Goal: Task Accomplishment & Management: Use online tool/utility

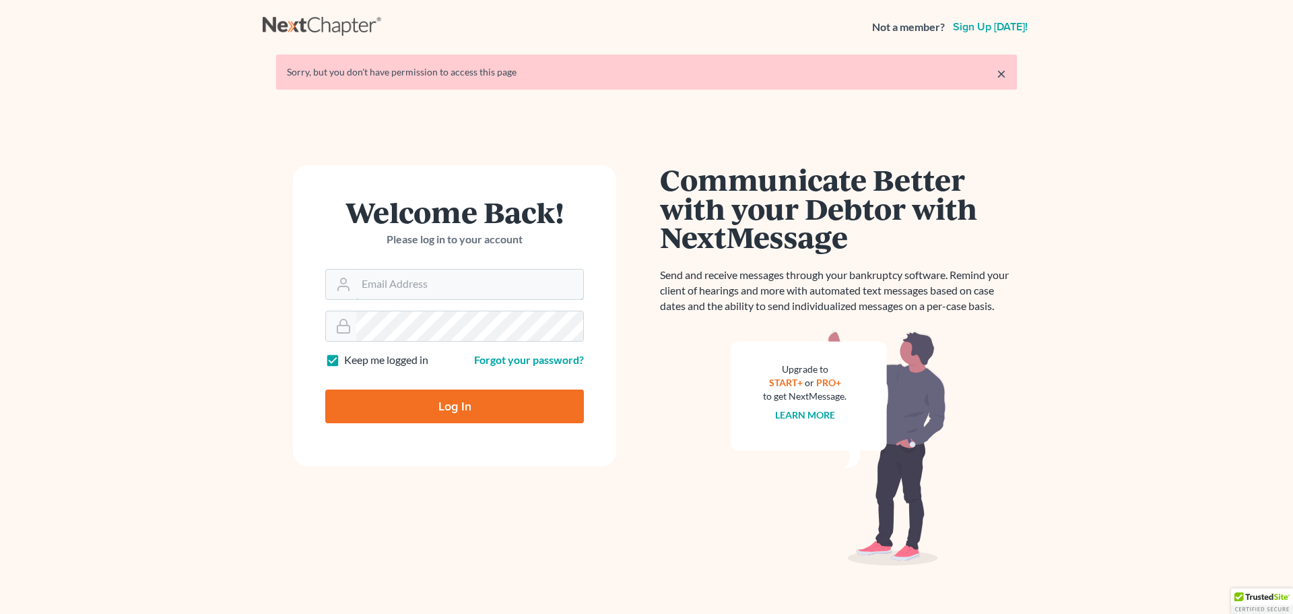
type input "[PERSON_NAME][EMAIL_ADDRESS][DOMAIN_NAME]"
click at [424, 401] on input "Log In" at bounding box center [454, 406] width 259 height 34
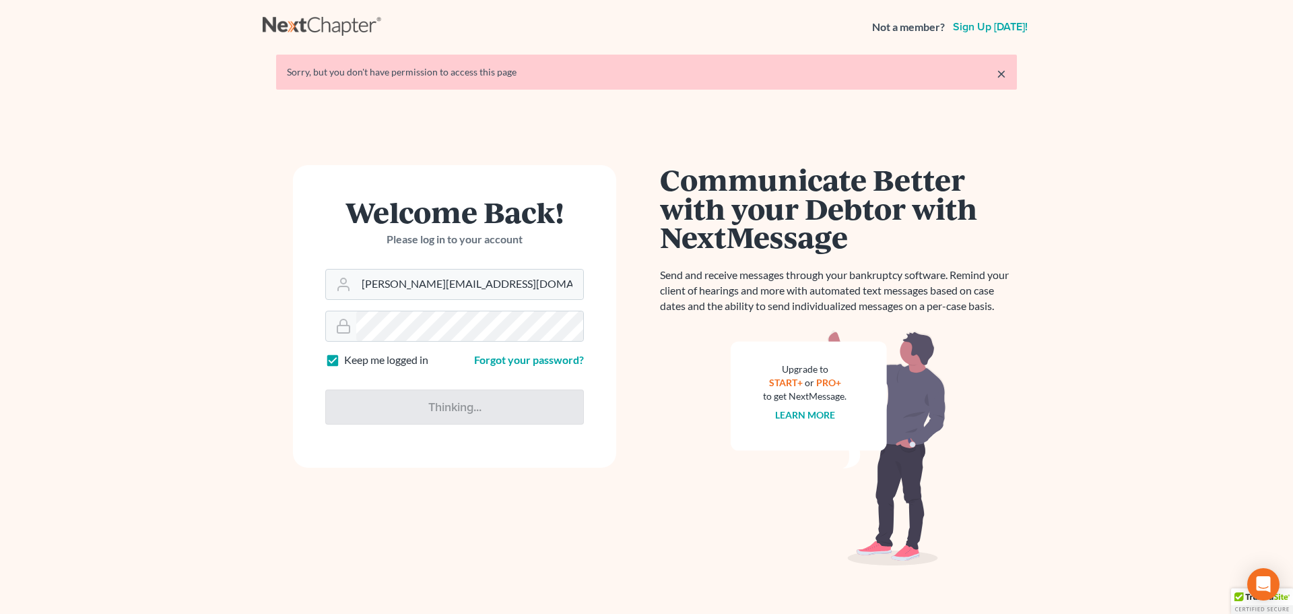
type input "Thinking..."
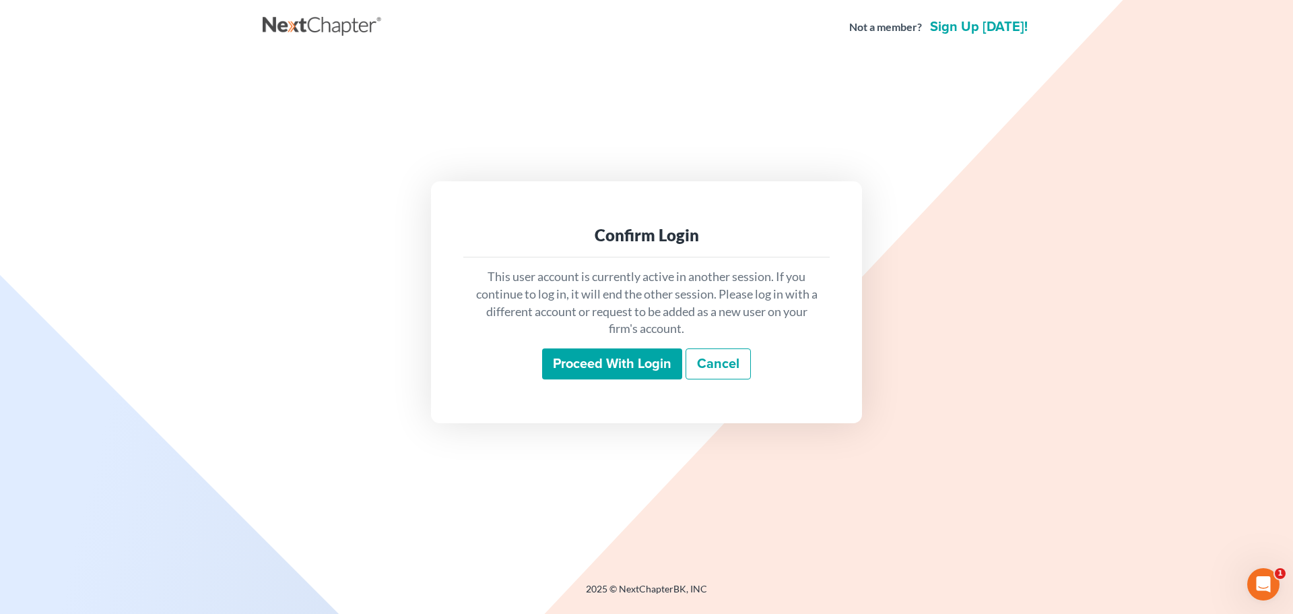
click at [595, 360] on input "Proceed with login" at bounding box center [612, 363] width 140 height 31
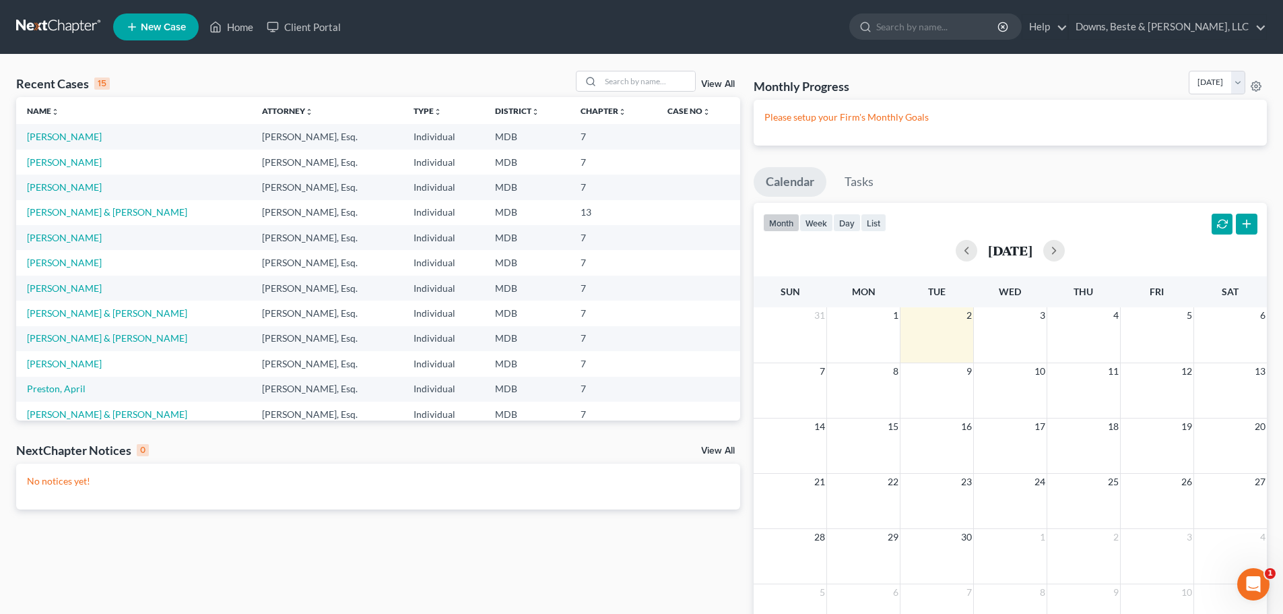
click at [63, 130] on td "[PERSON_NAME]" at bounding box center [133, 136] width 235 height 25
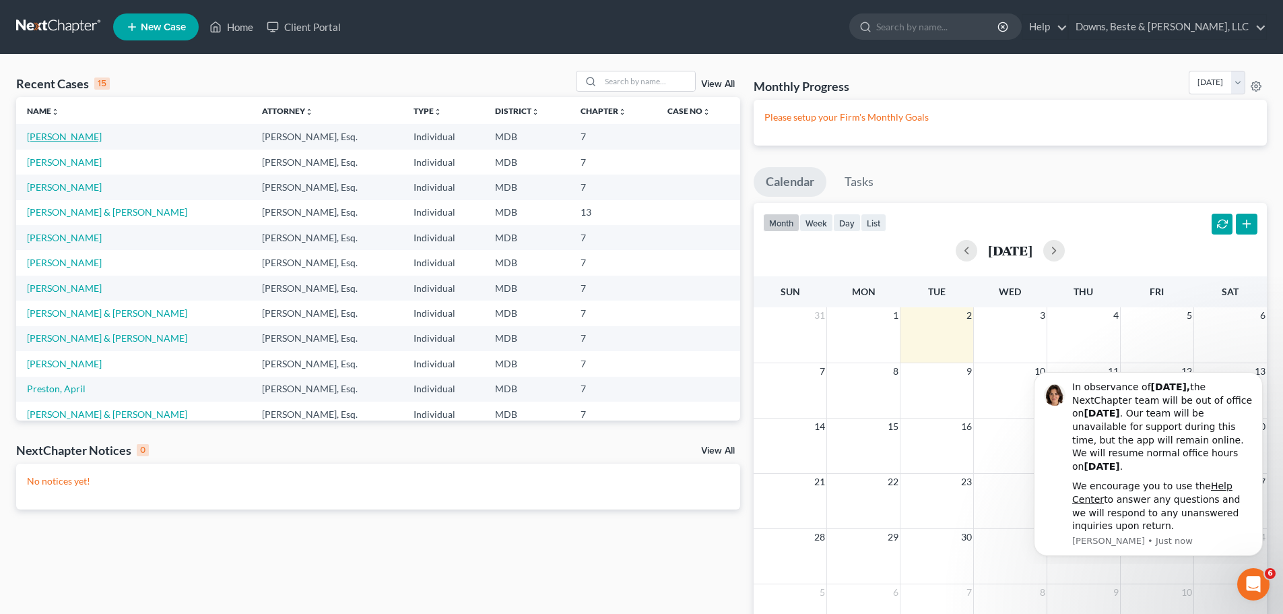
click at [65, 137] on link "[PERSON_NAME]" at bounding box center [64, 136] width 75 height 11
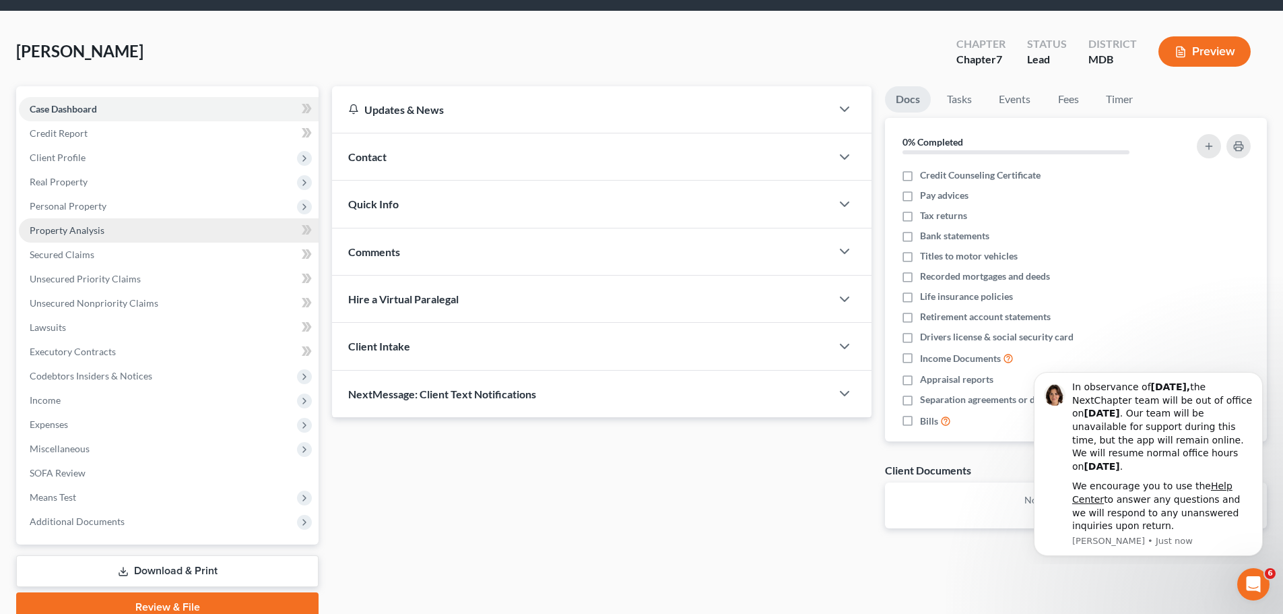
scroll to position [102, 0]
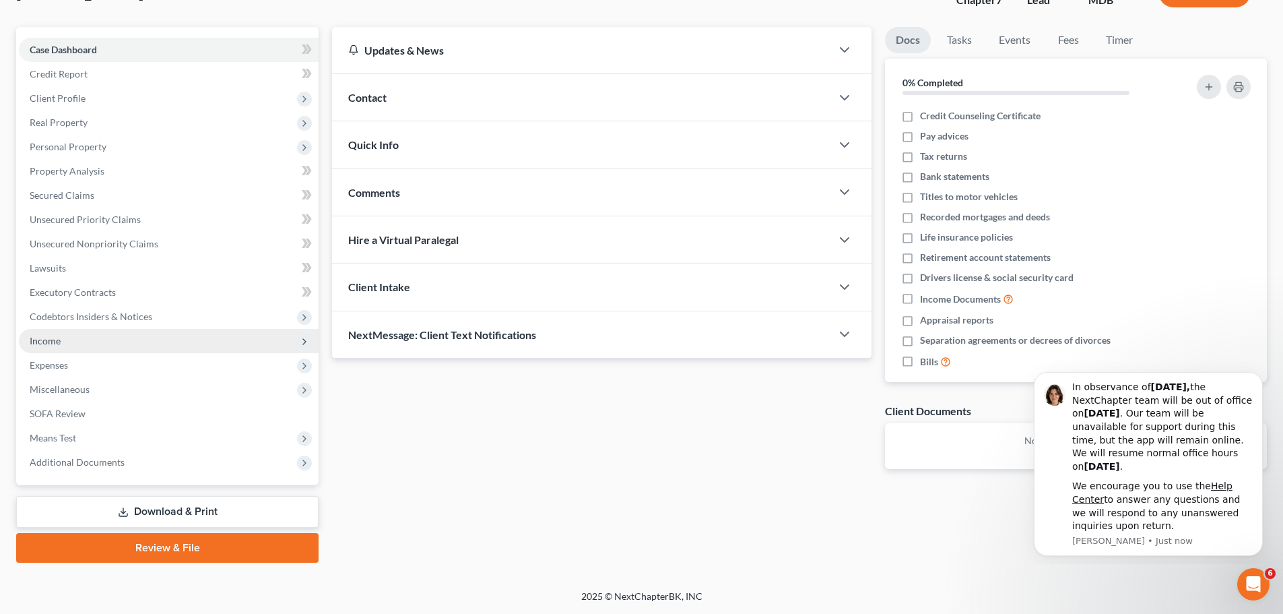
click at [50, 342] on span "Income" at bounding box center [45, 340] width 31 height 11
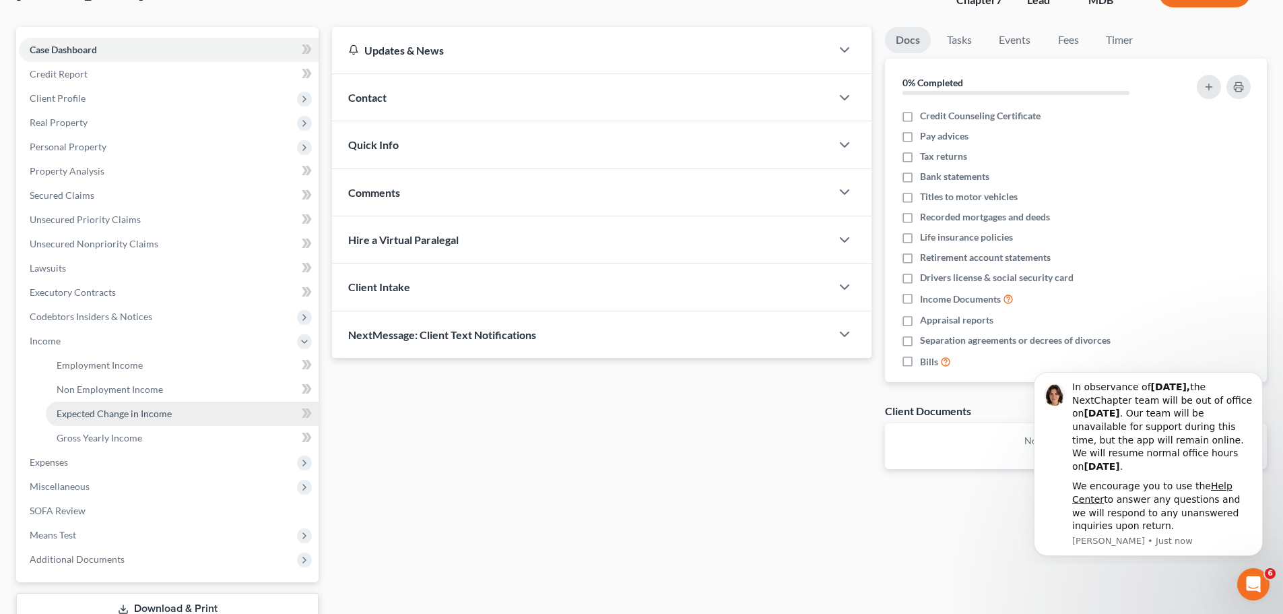
click at [106, 416] on span "Expected Change in Income" at bounding box center [114, 412] width 115 height 11
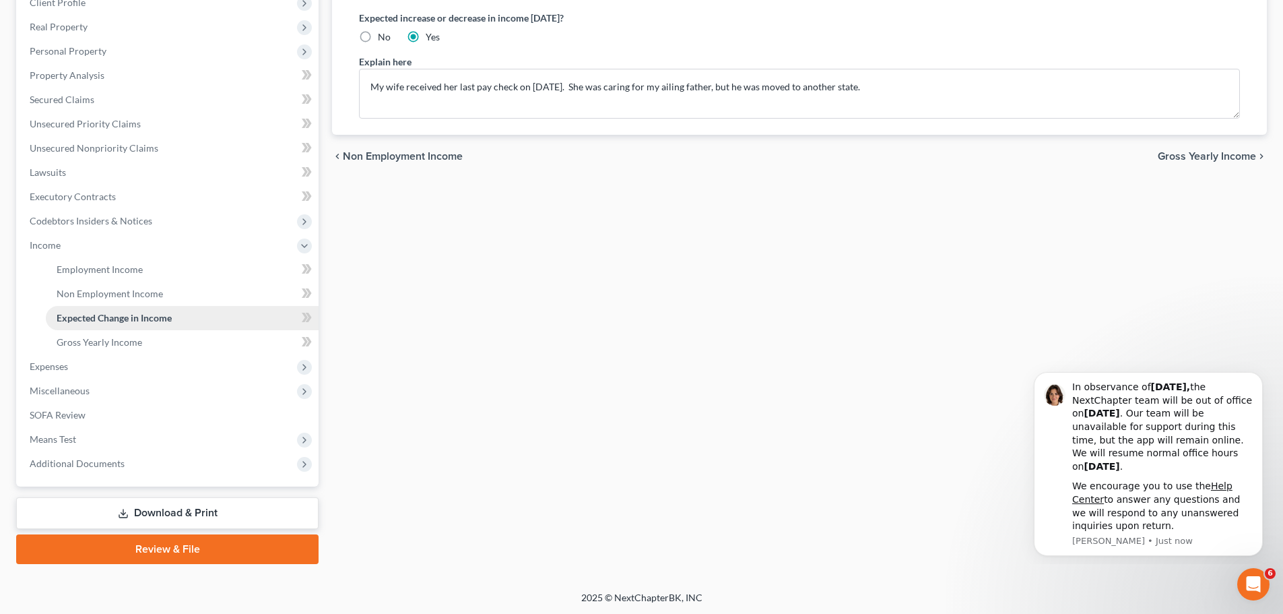
scroll to position [199, 0]
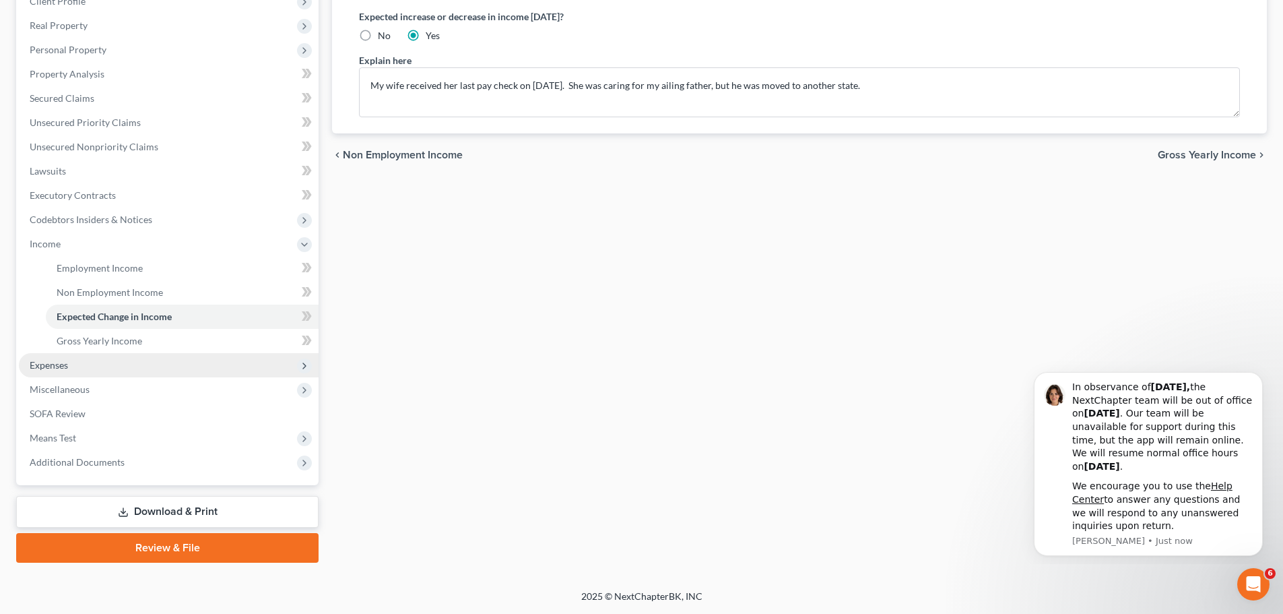
click at [51, 364] on span "Expenses" at bounding box center [49, 364] width 38 height 11
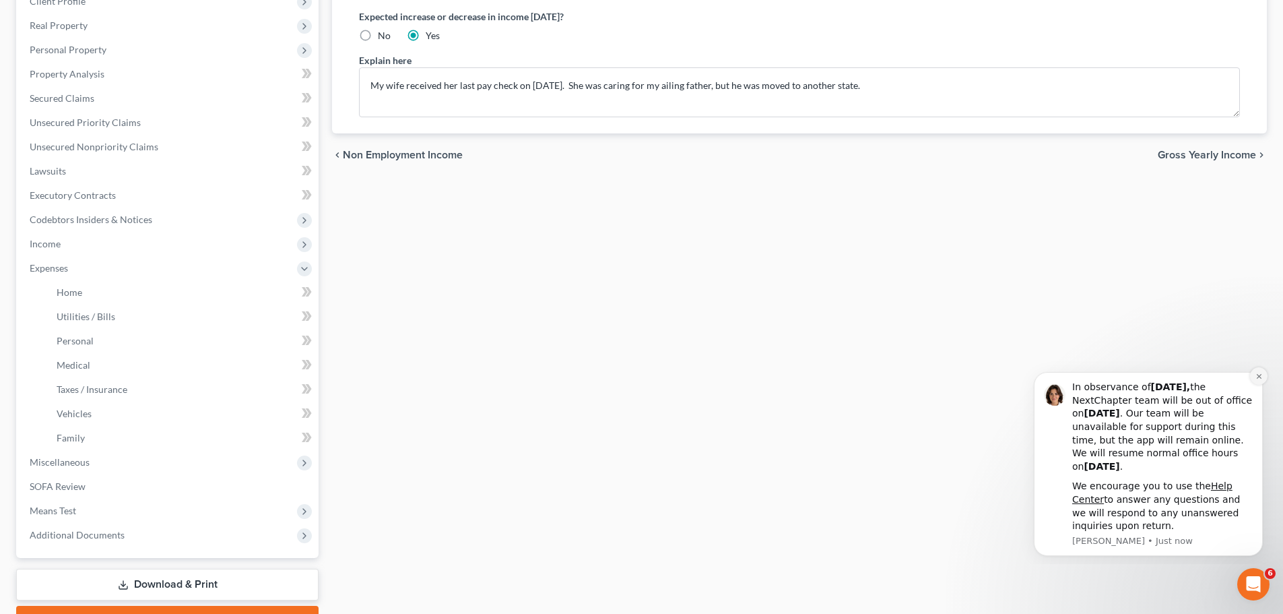
click at [1256, 376] on icon "Dismiss notification" at bounding box center [1258, 375] width 7 height 7
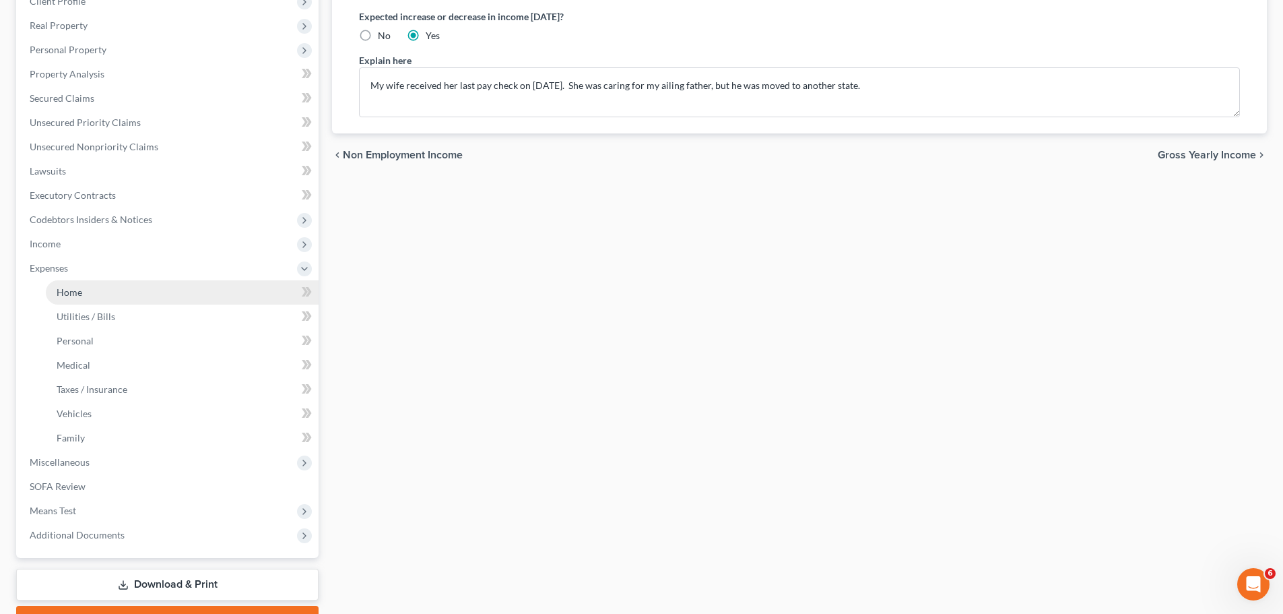
click at [79, 293] on span "Home" at bounding box center [70, 291] width 26 height 11
